Goal: Task Accomplishment & Management: Manage account settings

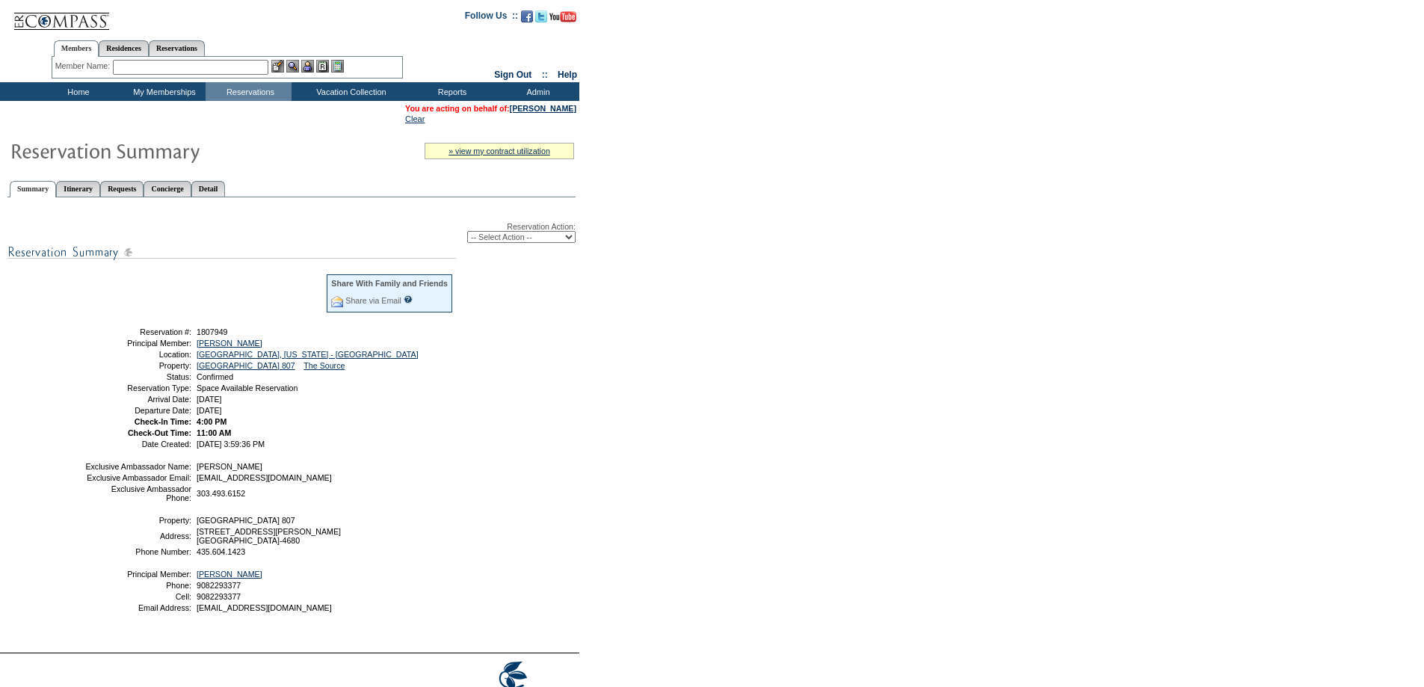
click at [510, 239] on select "-- Select Action -- Modify Reservation Dates Modify Reservation Cost Modify Occ…" at bounding box center [521, 237] width 108 height 12
select select "ChangeDates"
click at [467, 234] on select "-- Select Action -- Modify Reservation Dates Modify Reservation Cost Modify Occ…" at bounding box center [521, 237] width 108 height 12
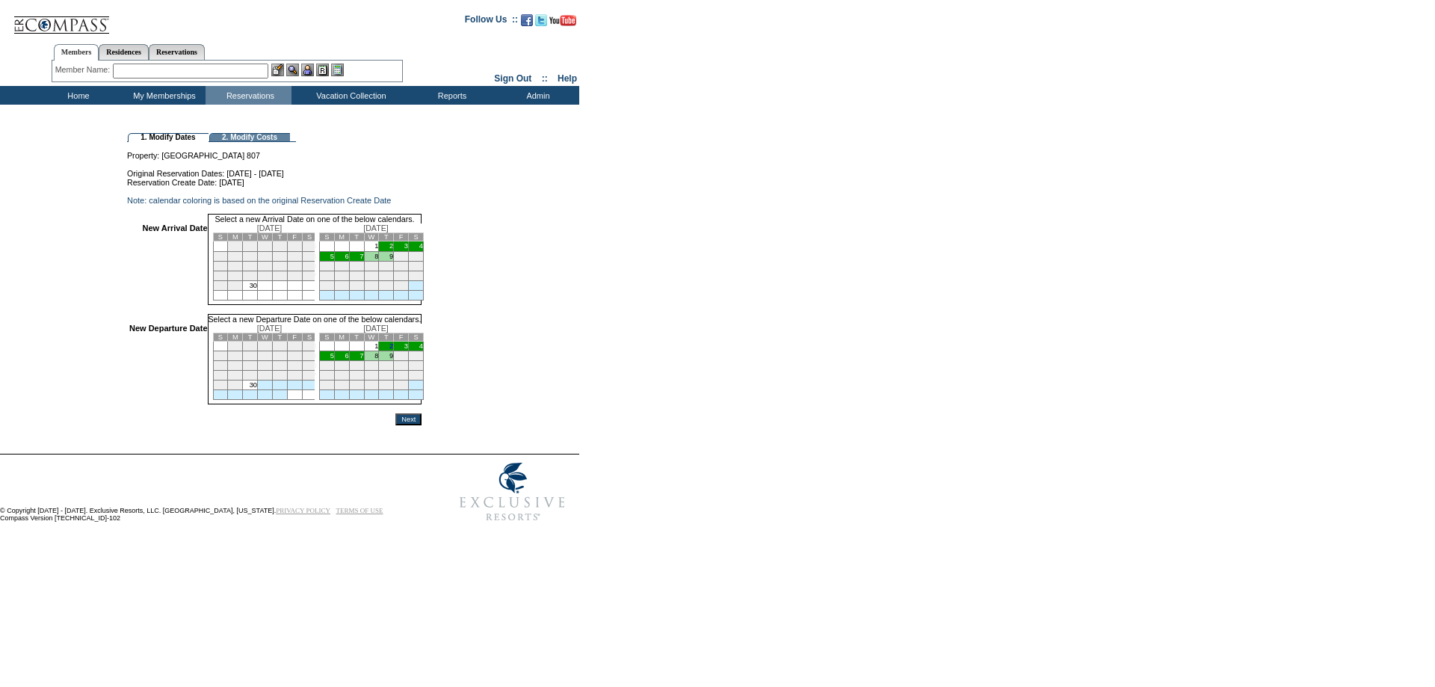
click at [394, 351] on td "2" at bounding box center [386, 347] width 15 height 10
click at [394, 251] on td "2" at bounding box center [386, 246] width 15 height 10
click at [334, 361] on td "5" at bounding box center [326, 356] width 15 height 10
click at [422, 425] on input "Next" at bounding box center [408, 419] width 26 height 12
drag, startPoint x: 447, startPoint y: 443, endPoint x: 638, endPoint y: 508, distance: 201.4
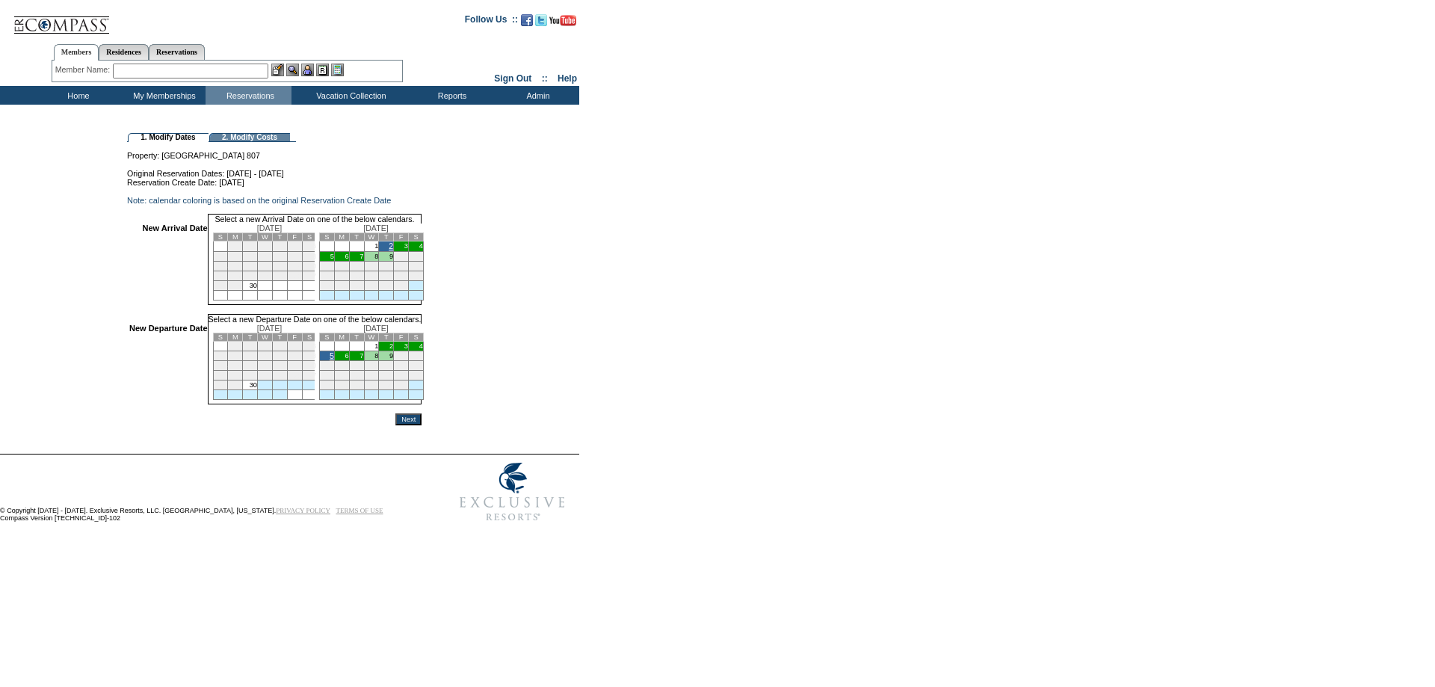
click at [638, 508] on form "Follow Us ::" at bounding box center [715, 267] width 1430 height 526
